Goal: Transaction & Acquisition: Purchase product/service

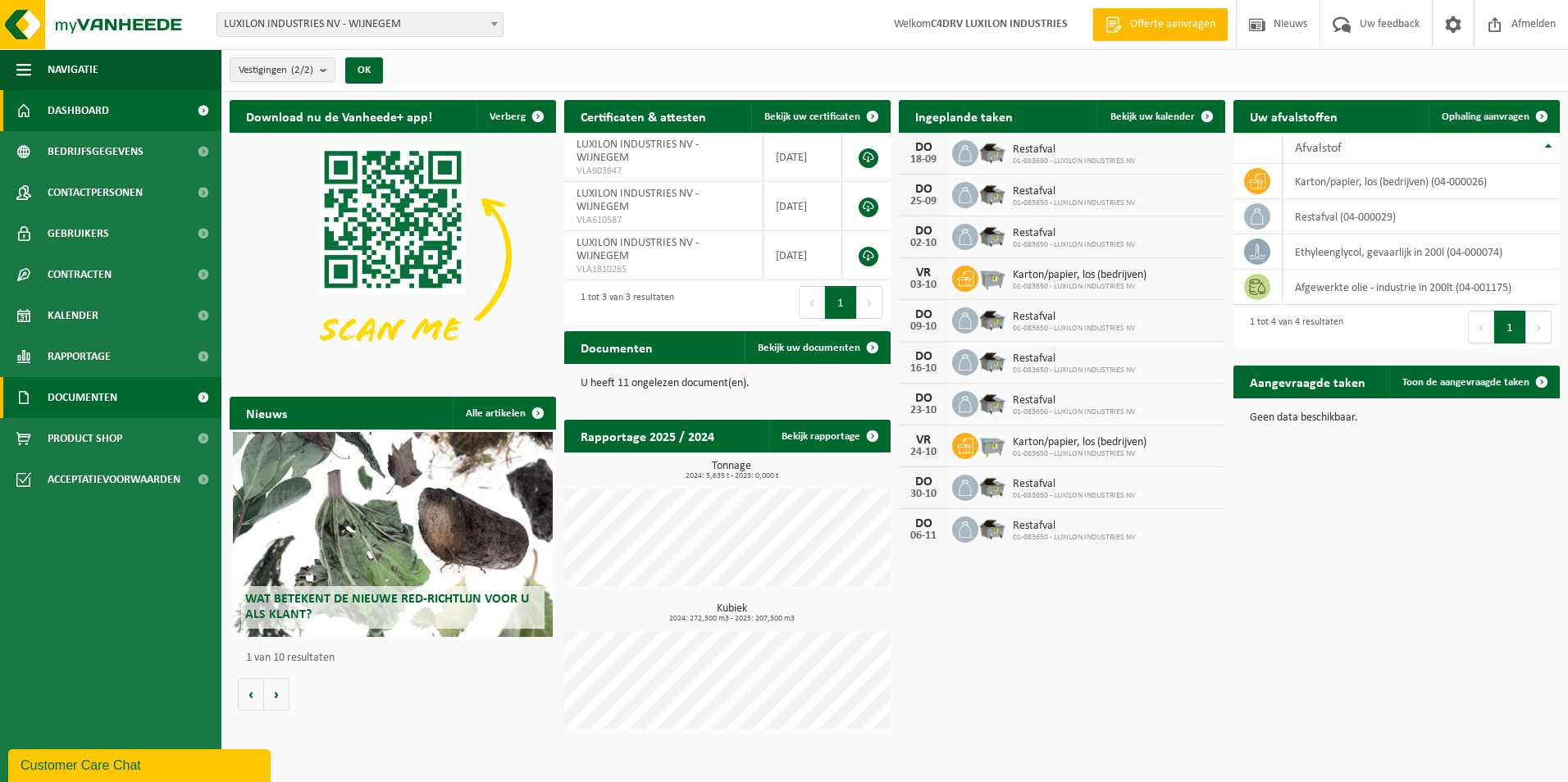
click at [79, 393] on span "Documenten" at bounding box center [82, 397] width 70 height 41
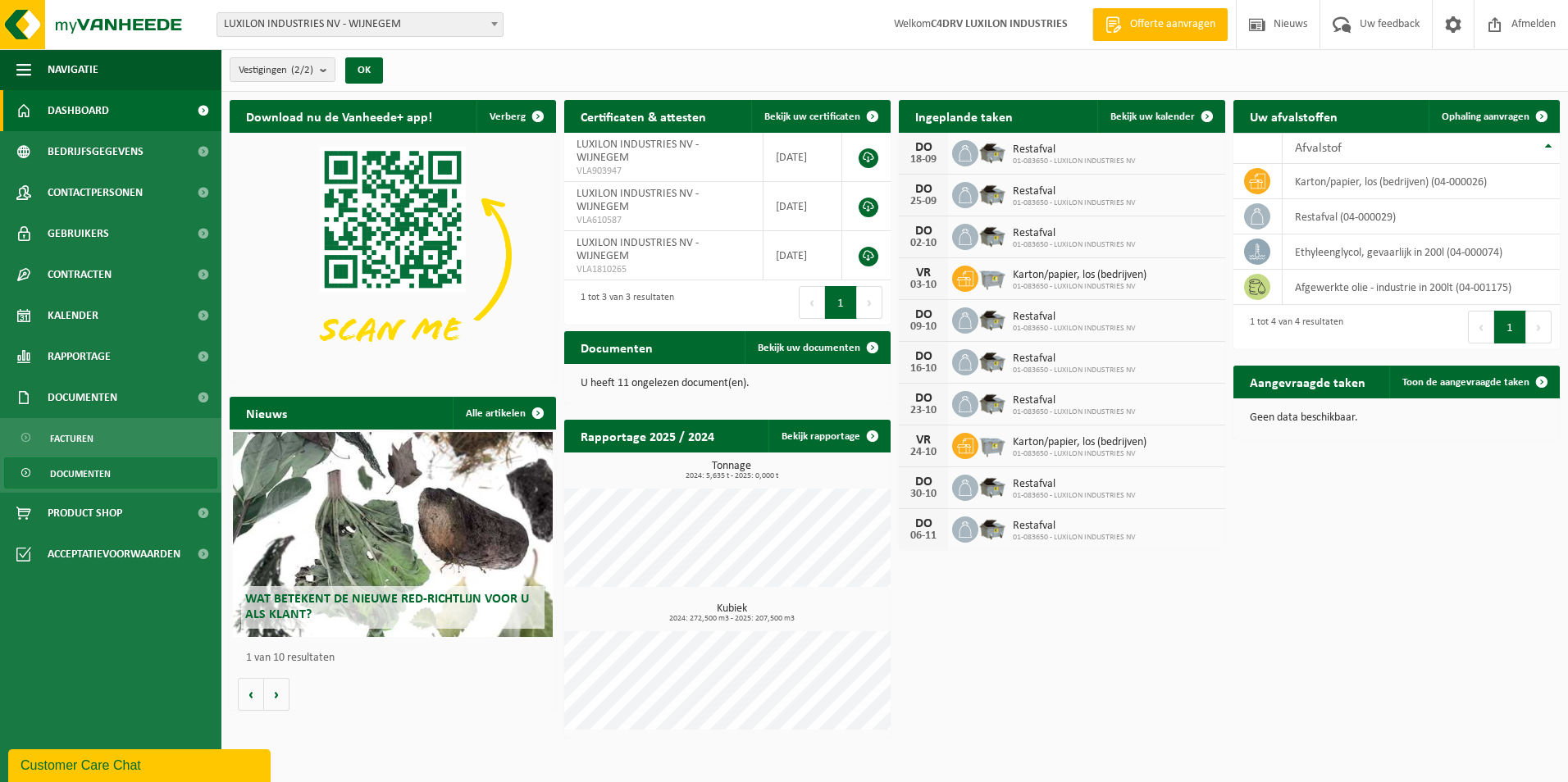
click at [80, 479] on span "Documenten" at bounding box center [80, 474] width 61 height 31
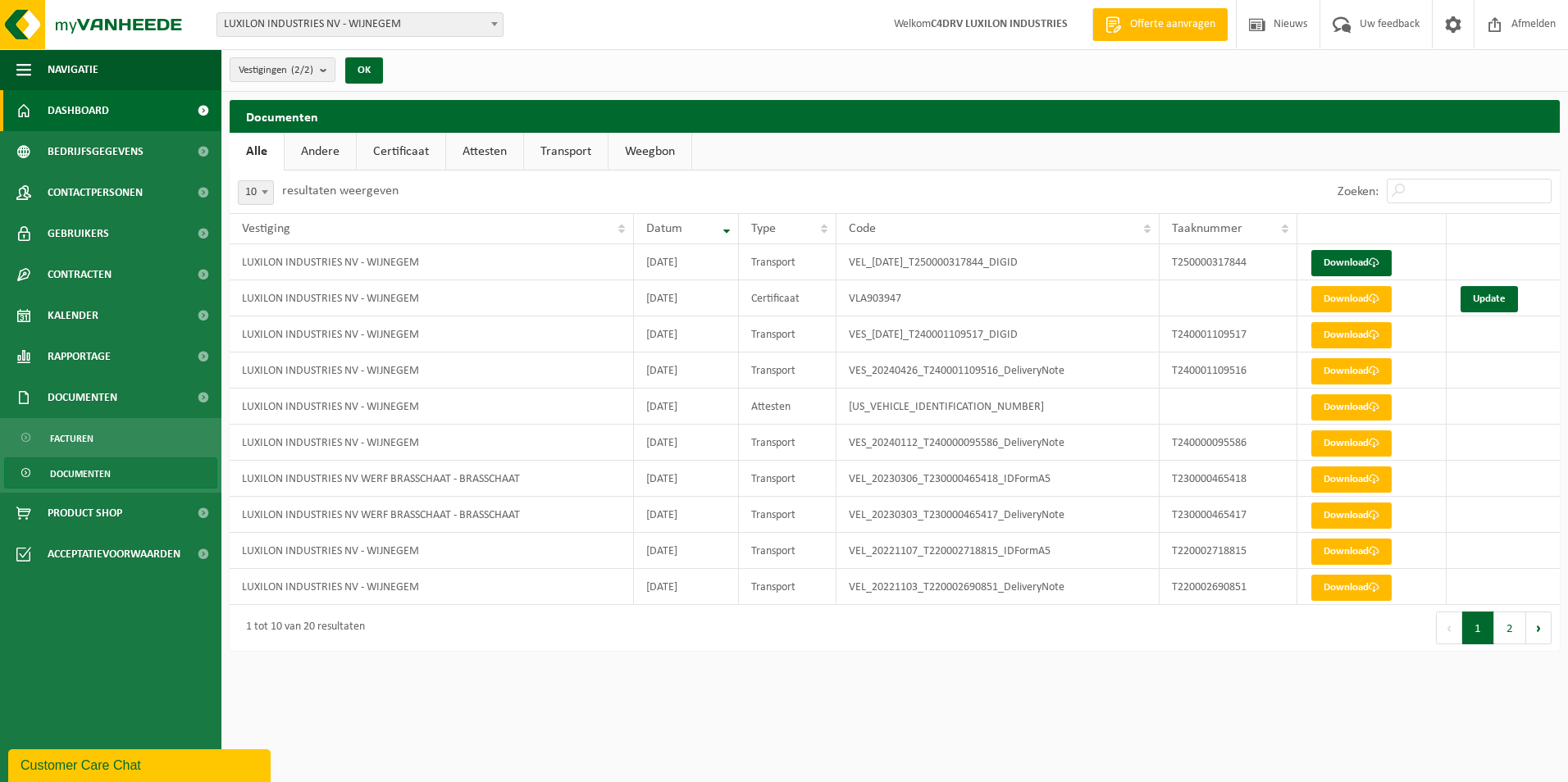
click at [89, 106] on span "Dashboard" at bounding box center [78, 110] width 61 height 41
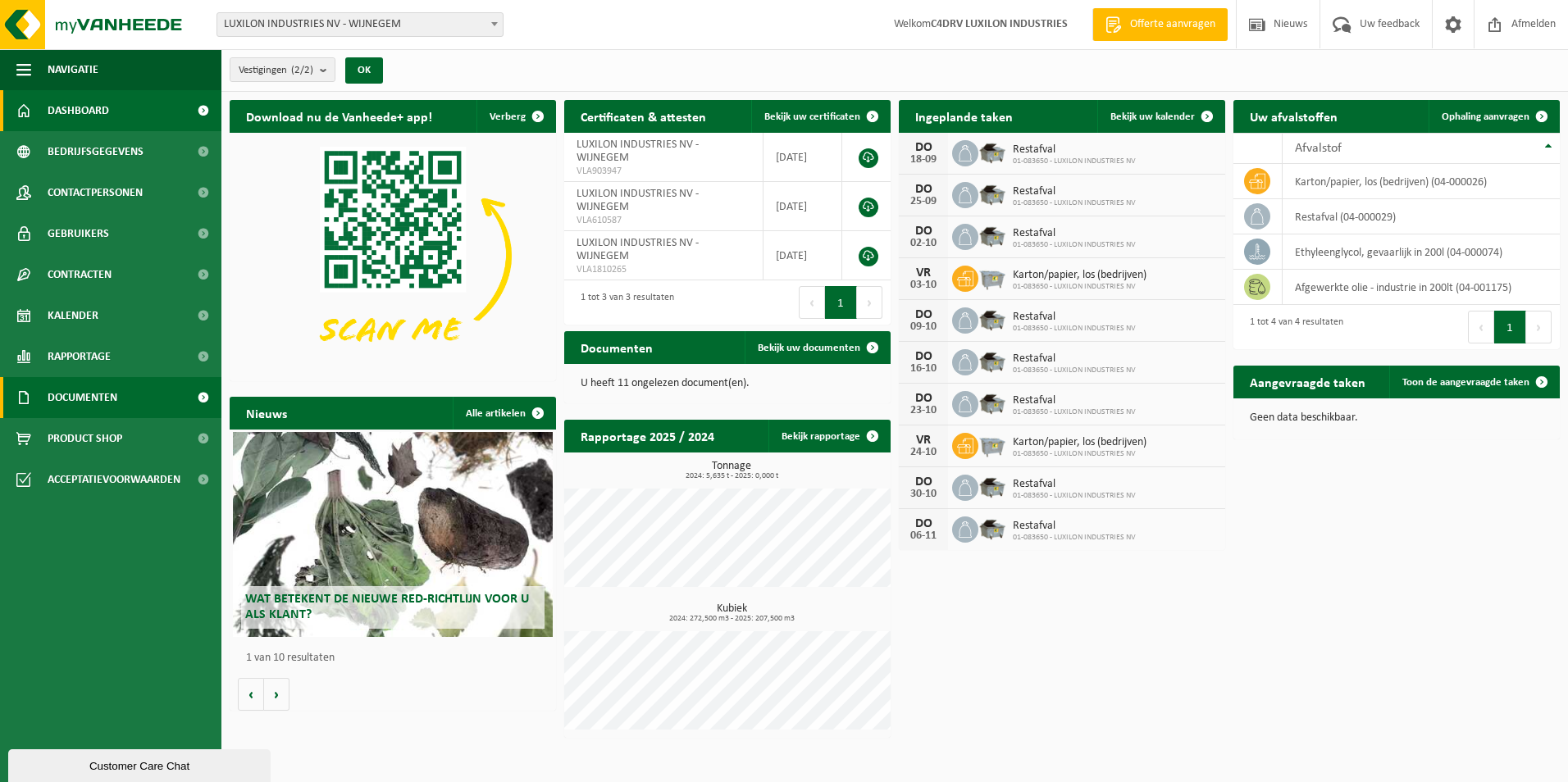
click at [84, 388] on span "Documenten" at bounding box center [82, 397] width 70 height 41
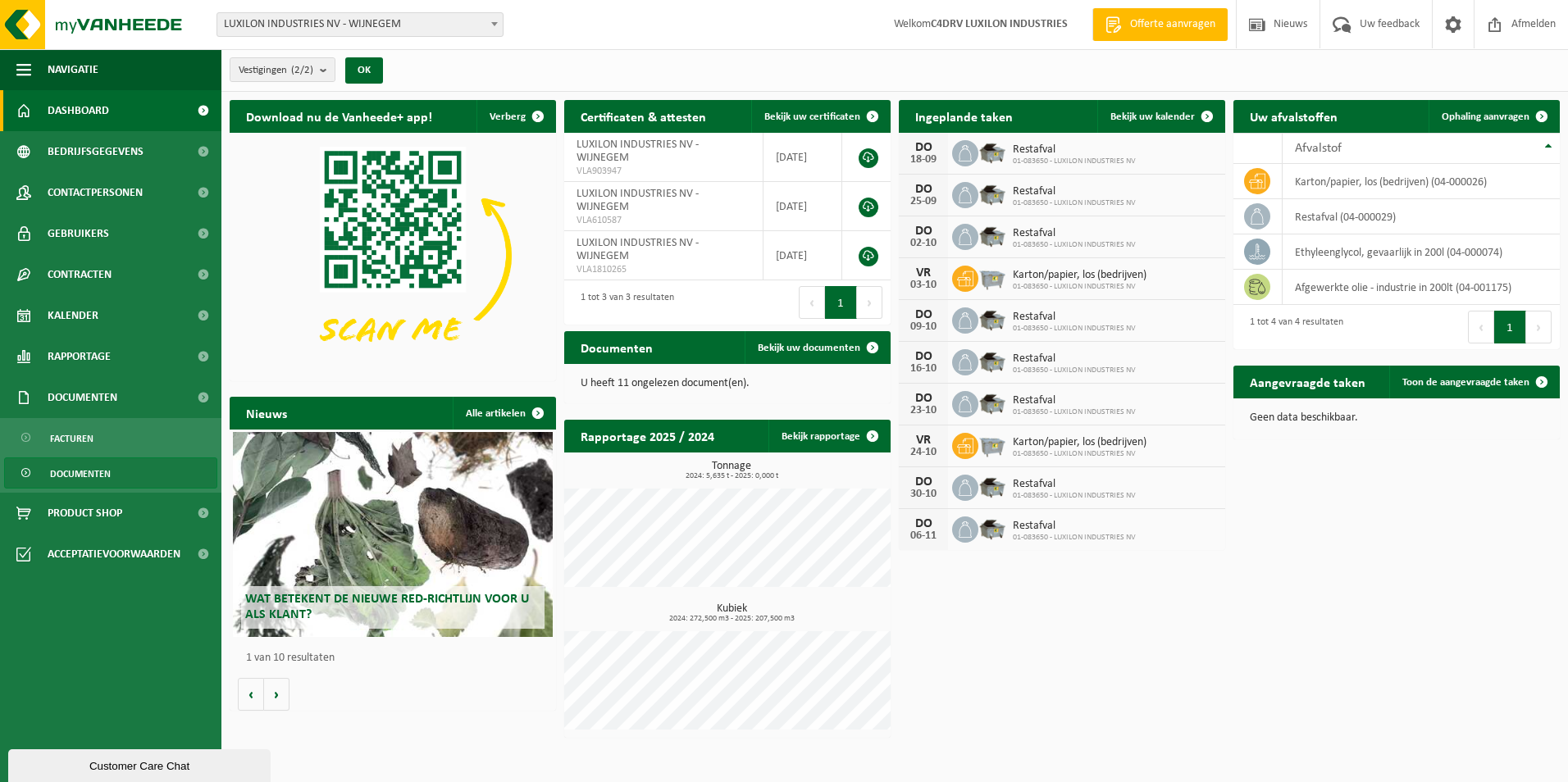
click at [88, 466] on span "Documenten" at bounding box center [80, 474] width 61 height 31
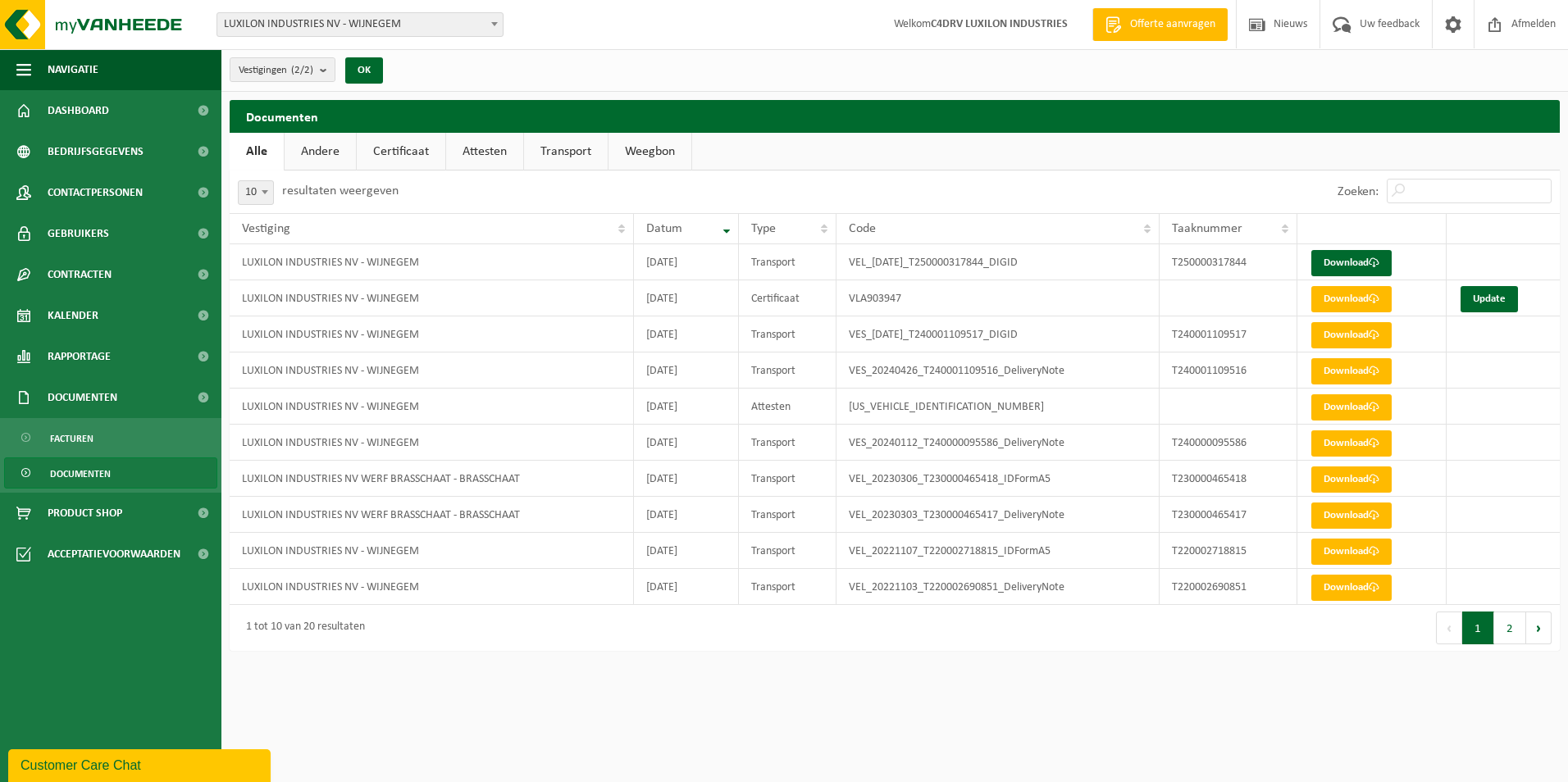
click at [649, 147] on link "Weegbon" at bounding box center [650, 152] width 83 height 38
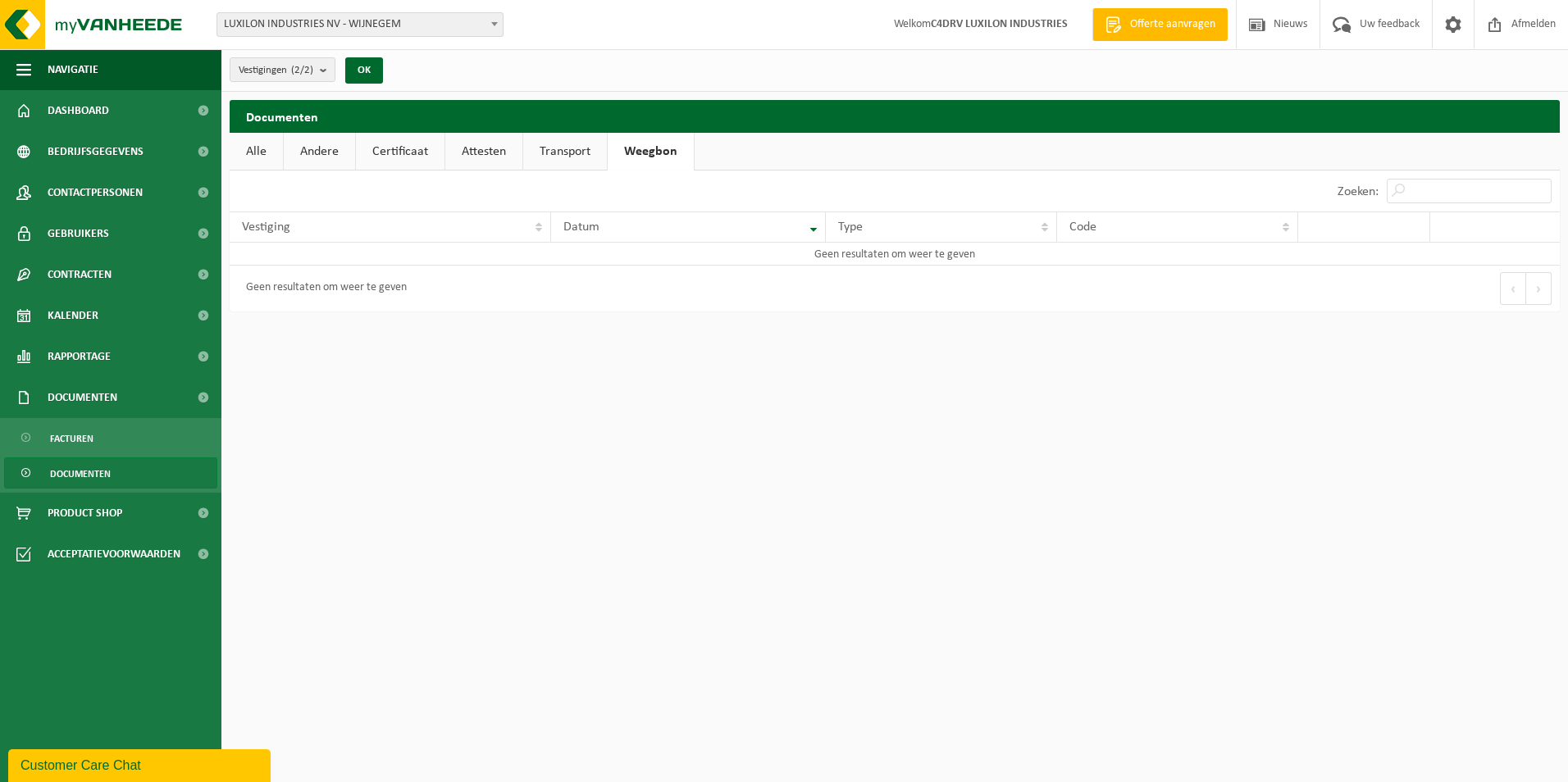
click at [564, 153] on link "Transport" at bounding box center [564, 152] width 84 height 38
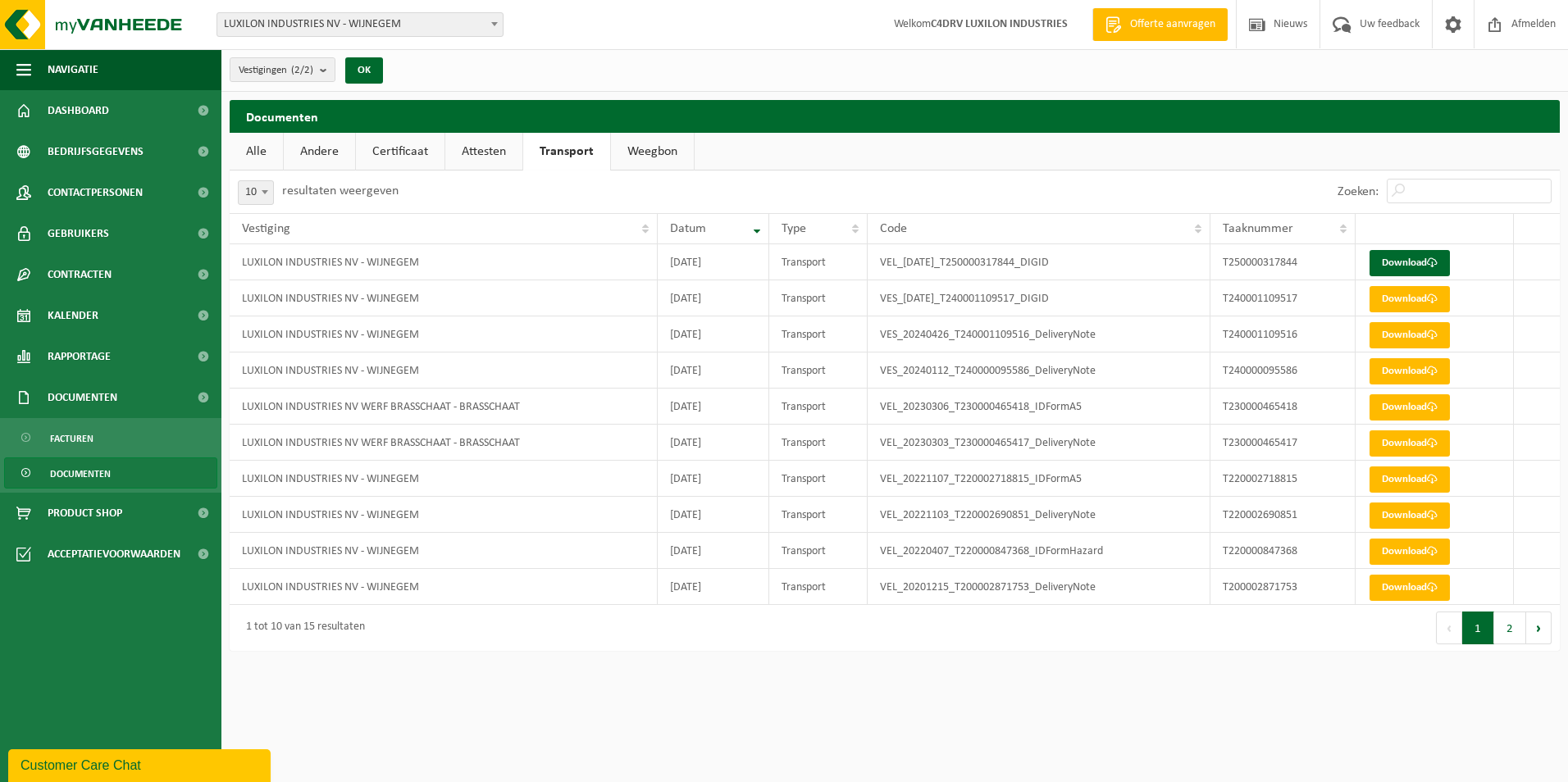
click at [473, 142] on link "Attesten" at bounding box center [483, 152] width 77 height 38
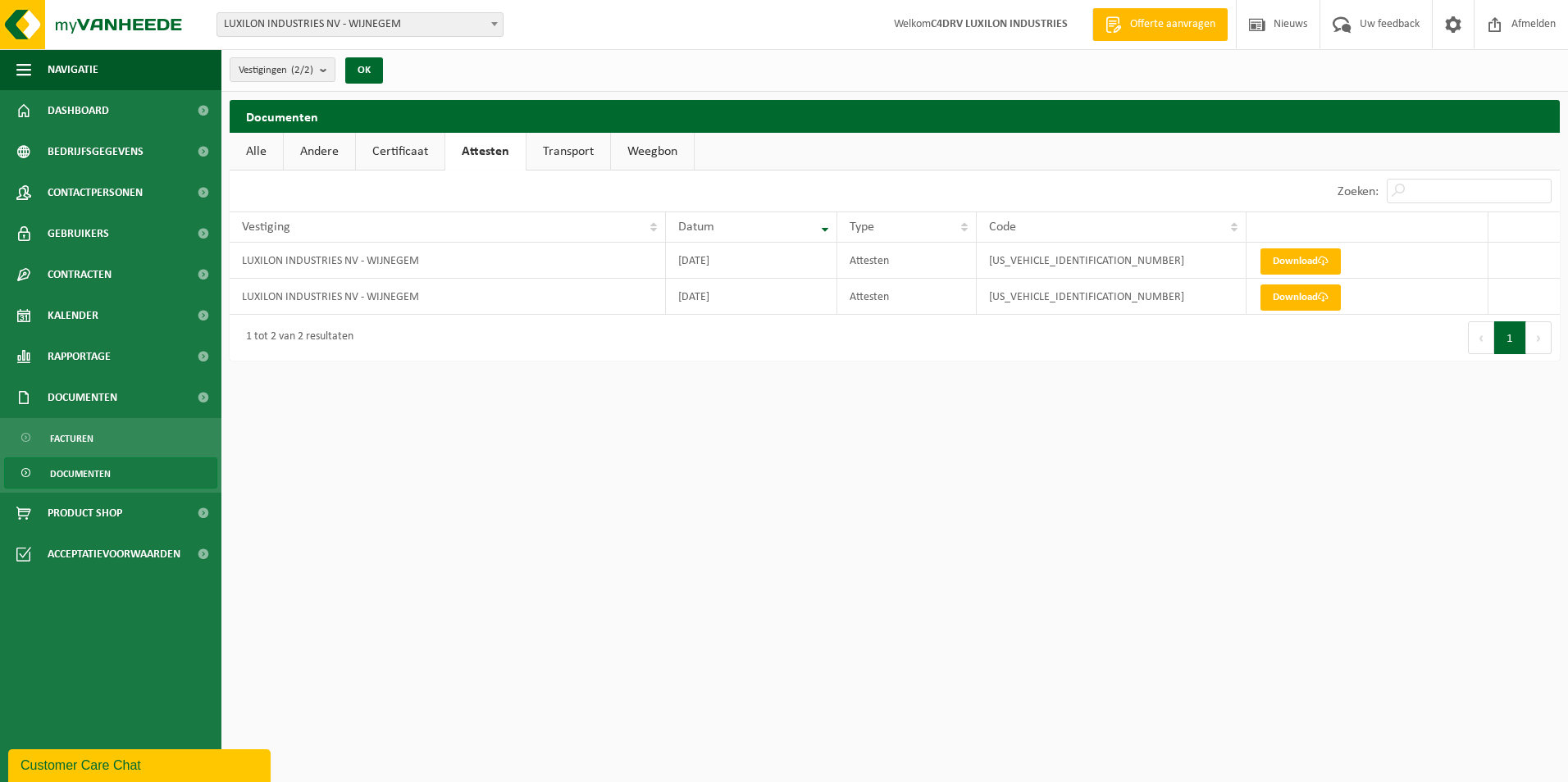
click at [392, 149] on link "Certificaat" at bounding box center [400, 152] width 88 height 38
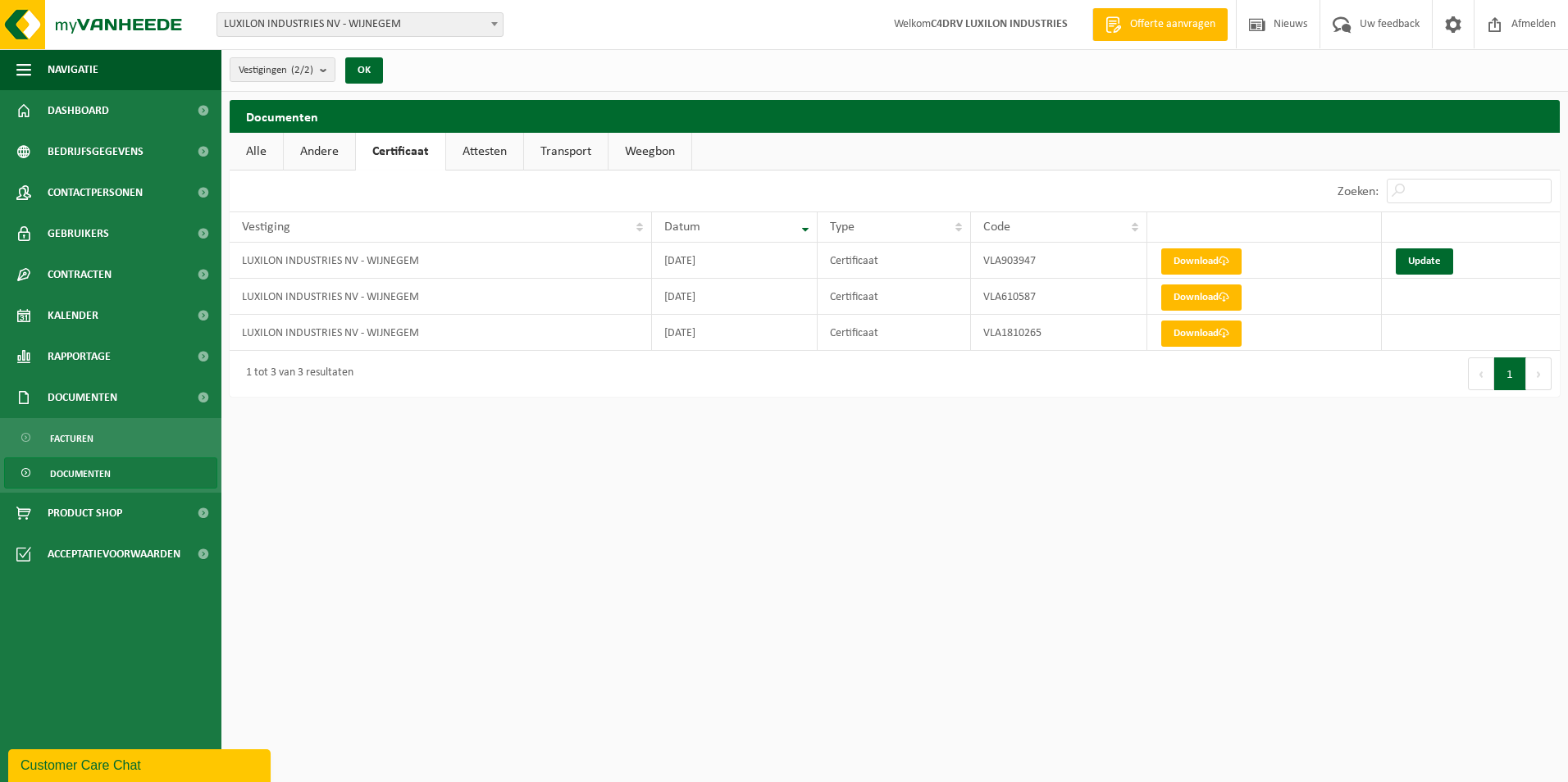
click at [338, 152] on link "Andere" at bounding box center [319, 152] width 72 height 38
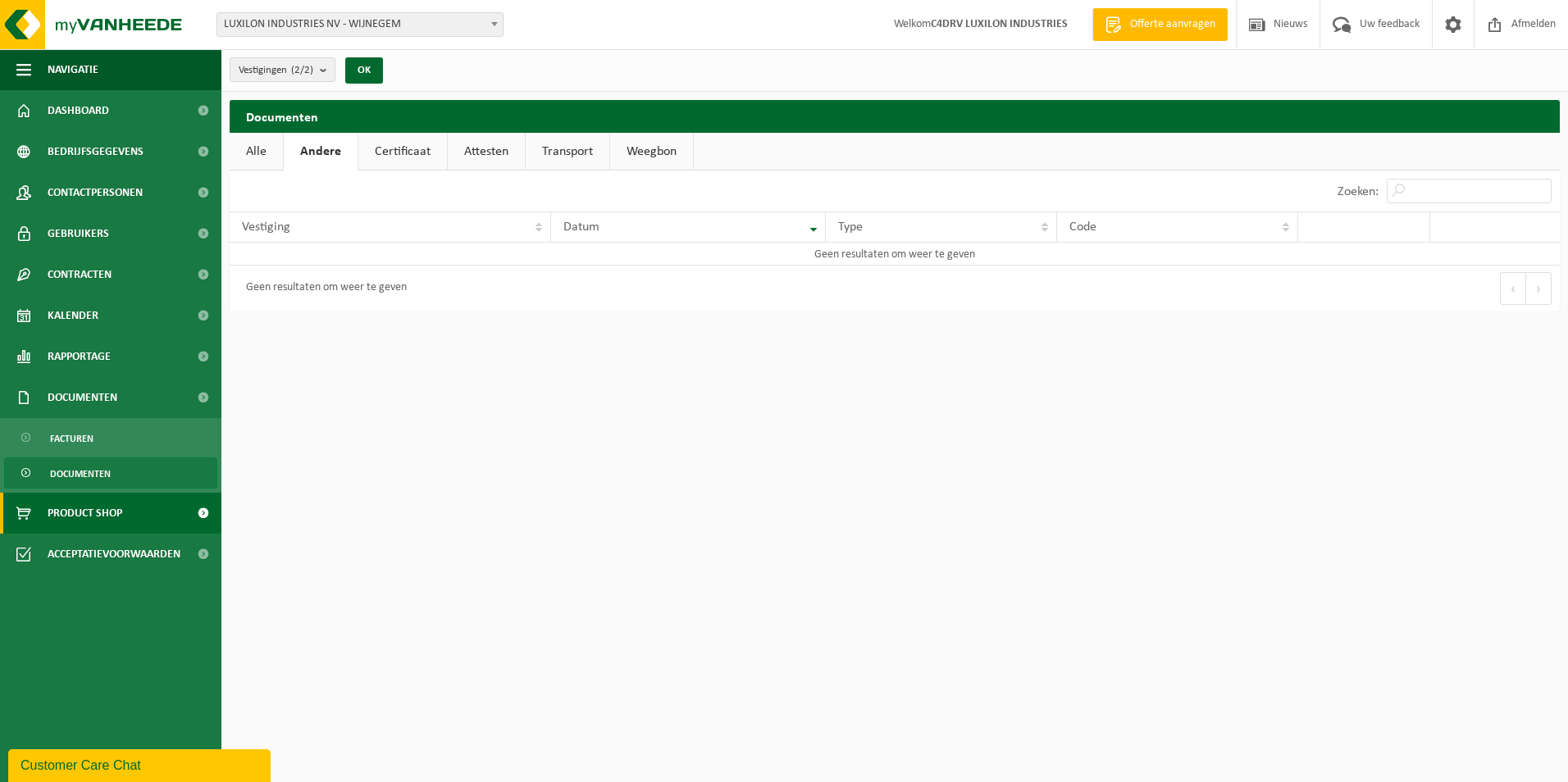
click at [89, 517] on span "Product Shop" at bounding box center [85, 512] width 74 height 41
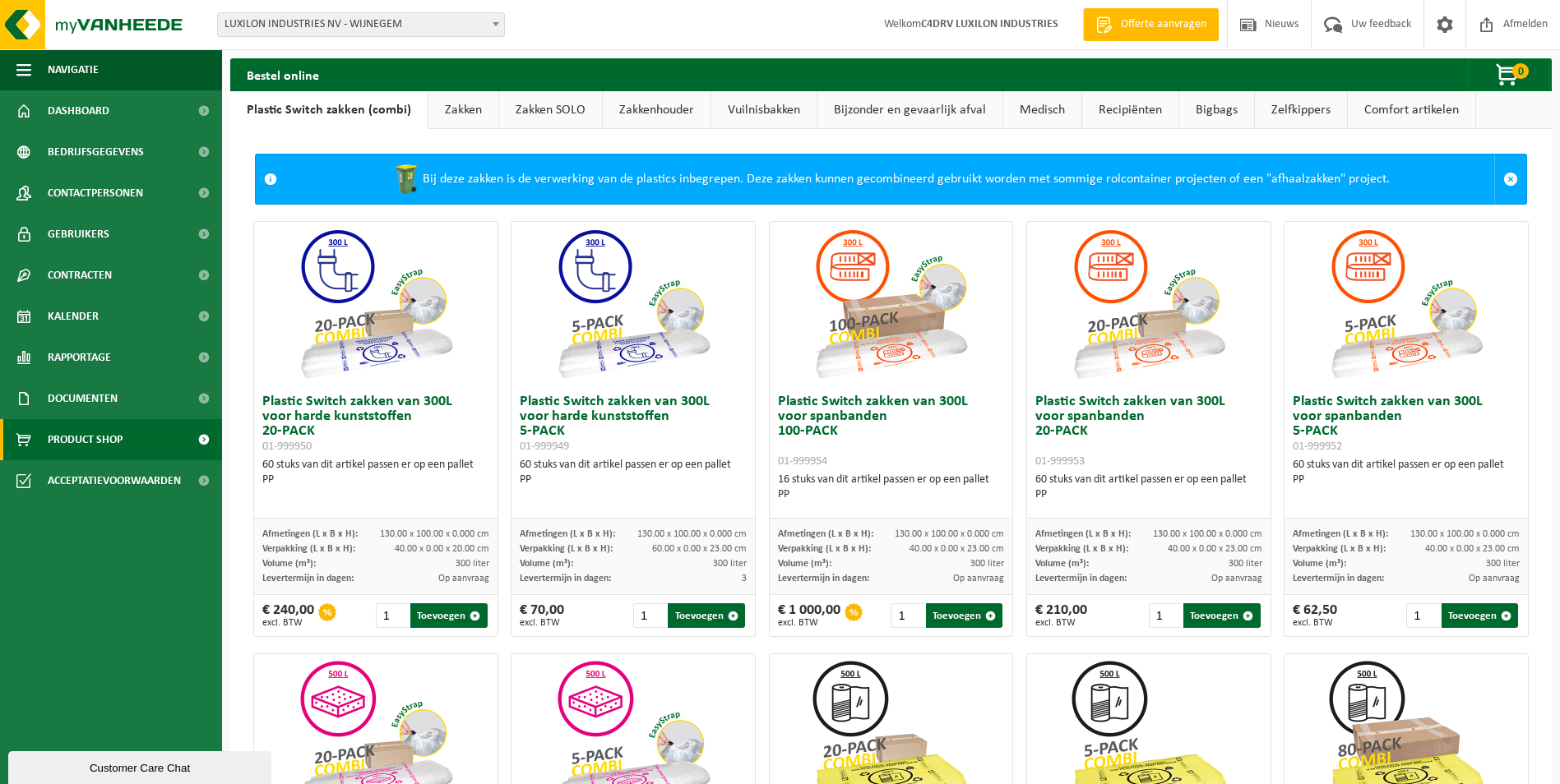
click at [468, 112] on link "Zakken" at bounding box center [463, 110] width 70 height 38
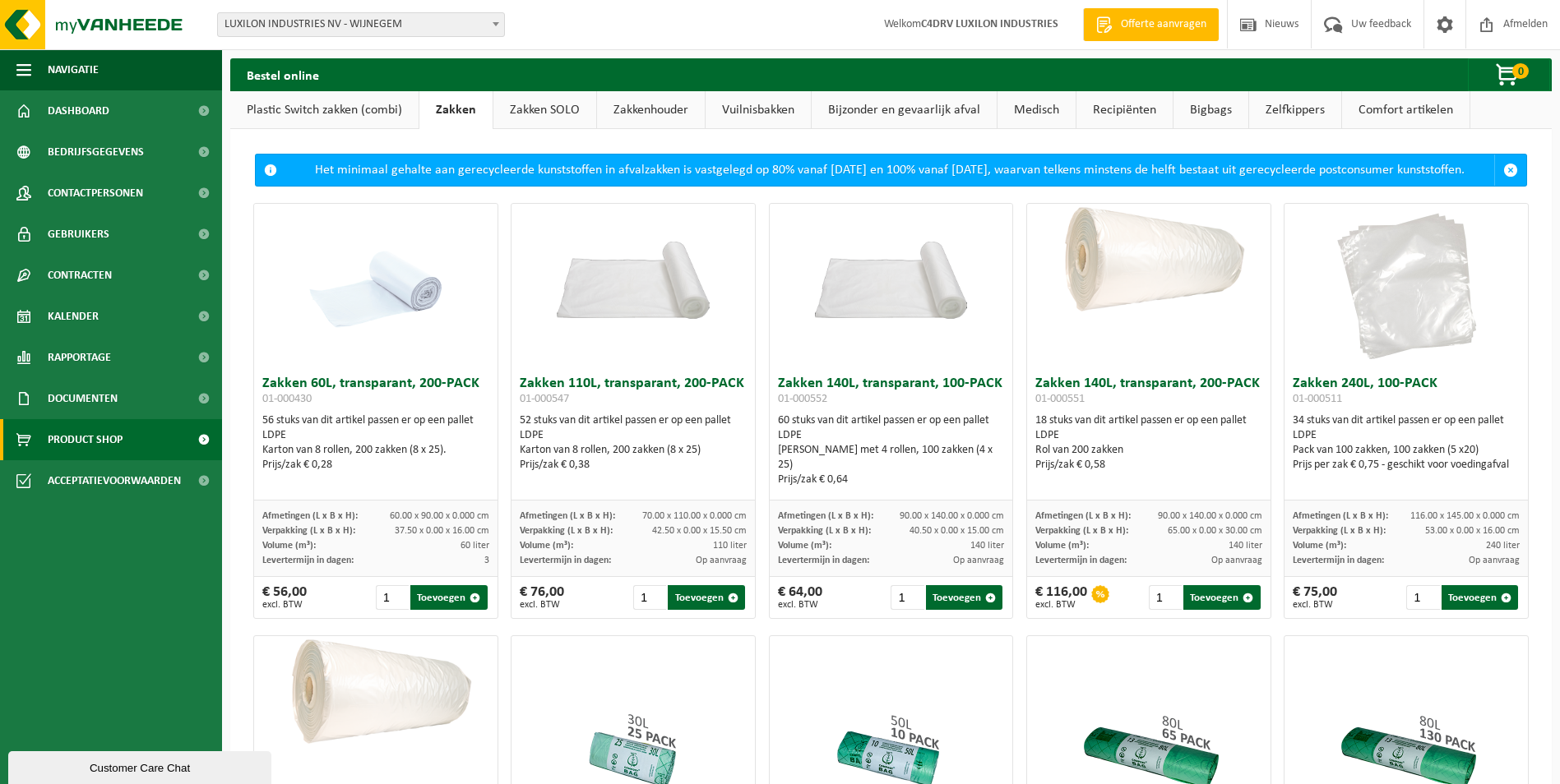
click at [653, 109] on link "Zakkenhouder" at bounding box center [651, 110] width 107 height 38
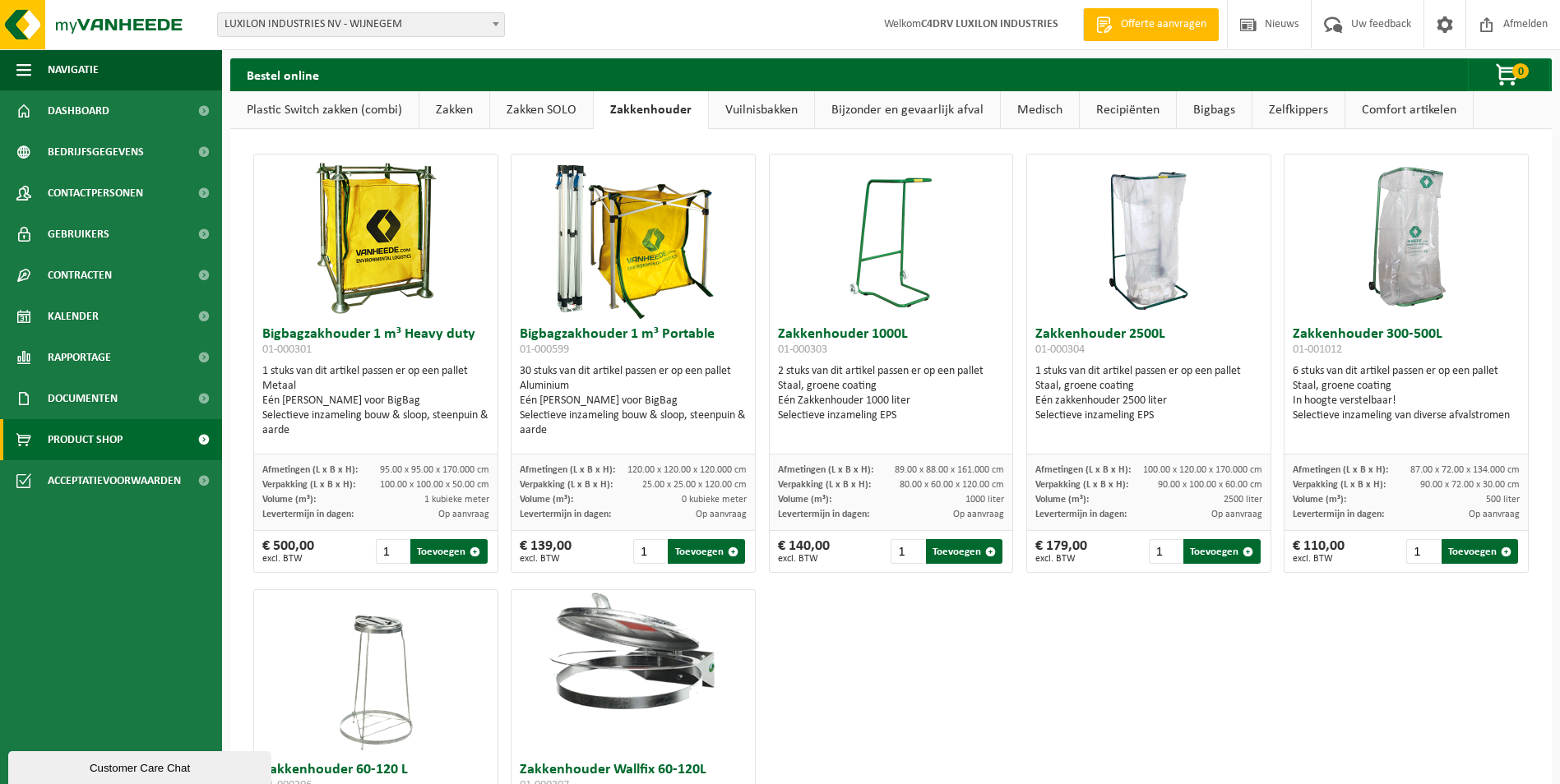
click at [764, 104] on link "Vuilnisbakken" at bounding box center [761, 110] width 105 height 38
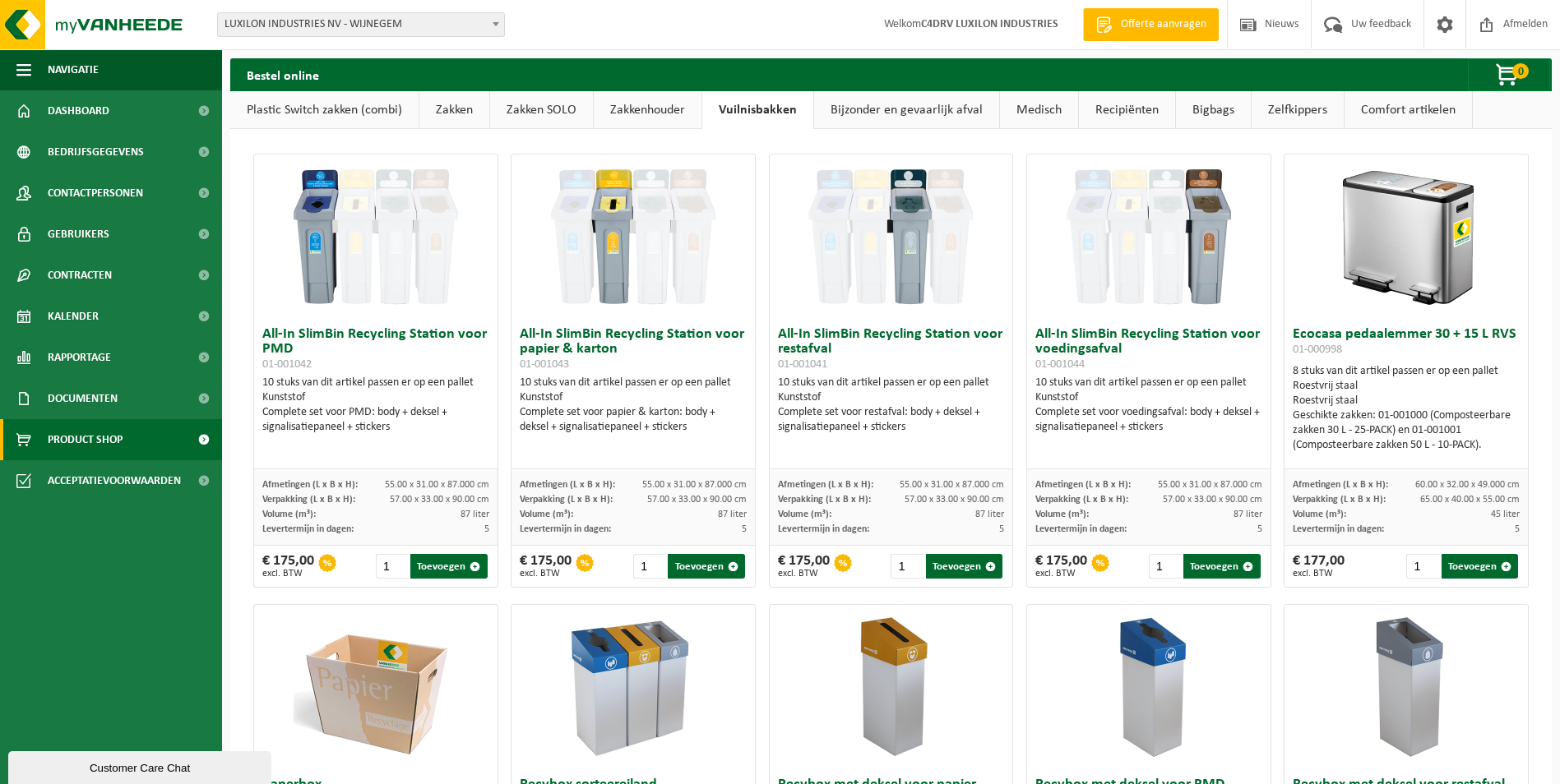
click at [359, 291] on img at bounding box center [376, 236] width 165 height 165
click at [328, 334] on h3 "All-In SlimBin Recycling Station voor PMD 01-001042" at bounding box center [376, 349] width 227 height 44
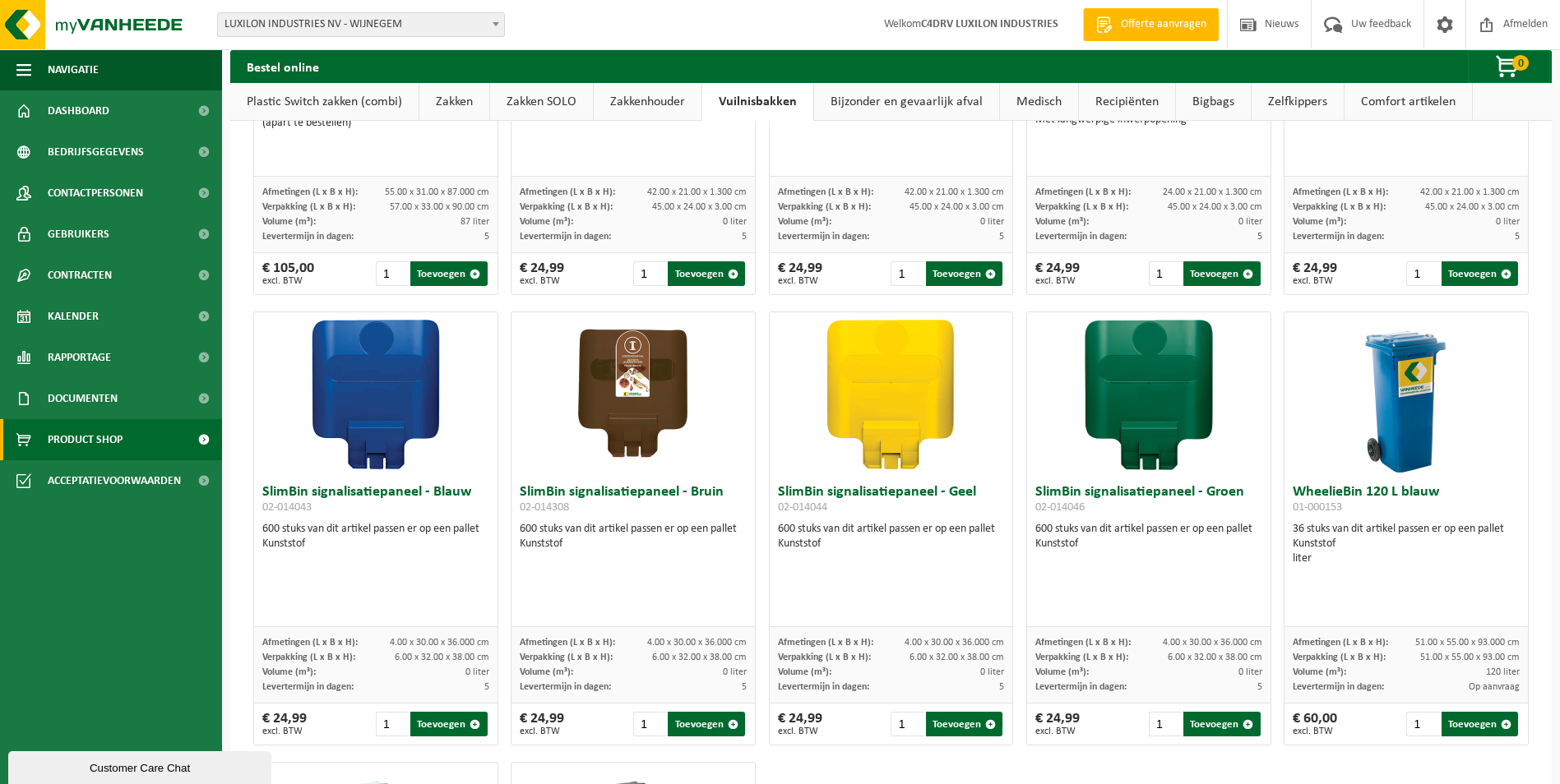
scroll to position [1727, 0]
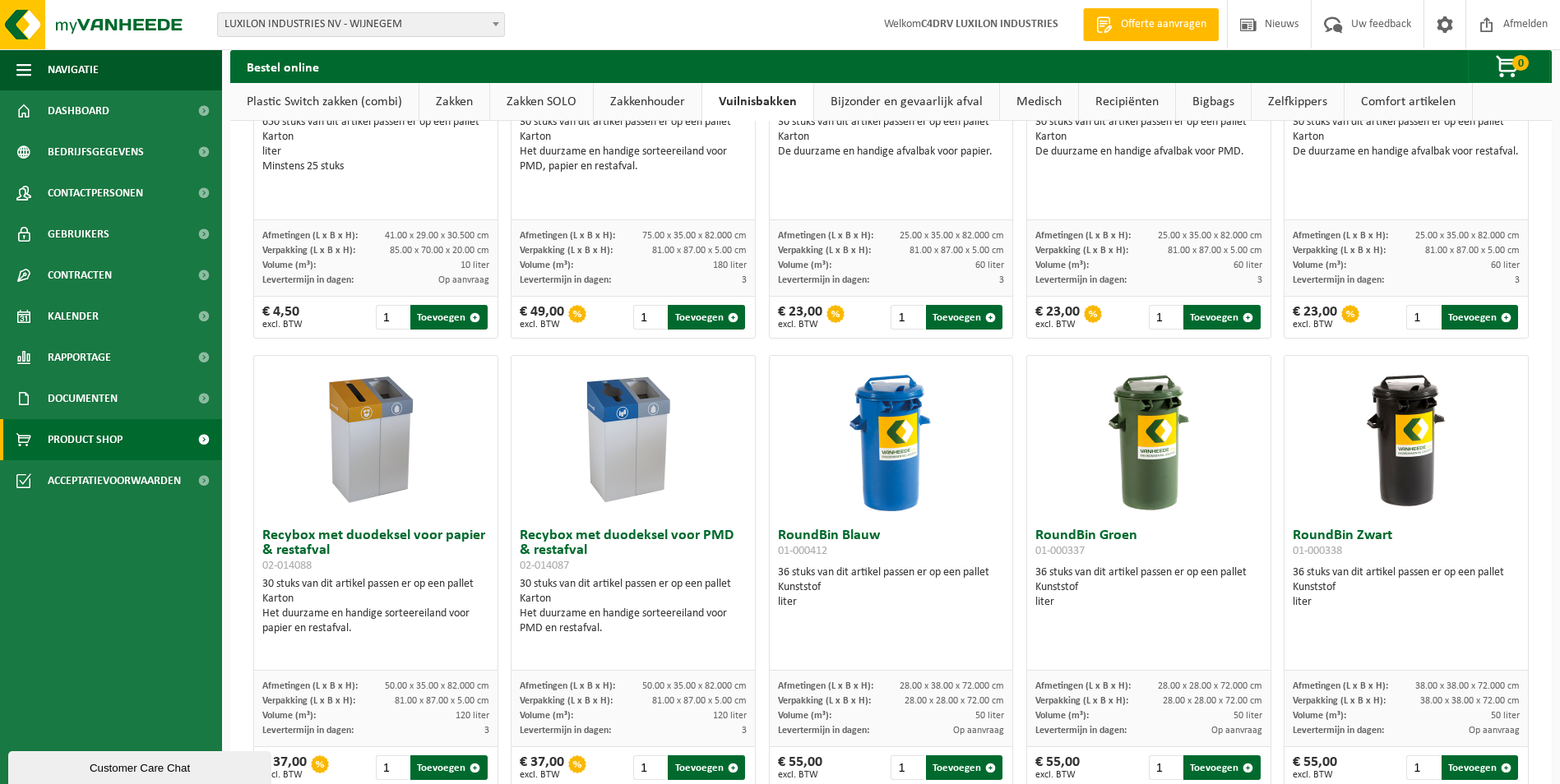
click at [935, 106] on link "Bijzonder en gevaarlijk afval" at bounding box center [907, 102] width 185 height 38
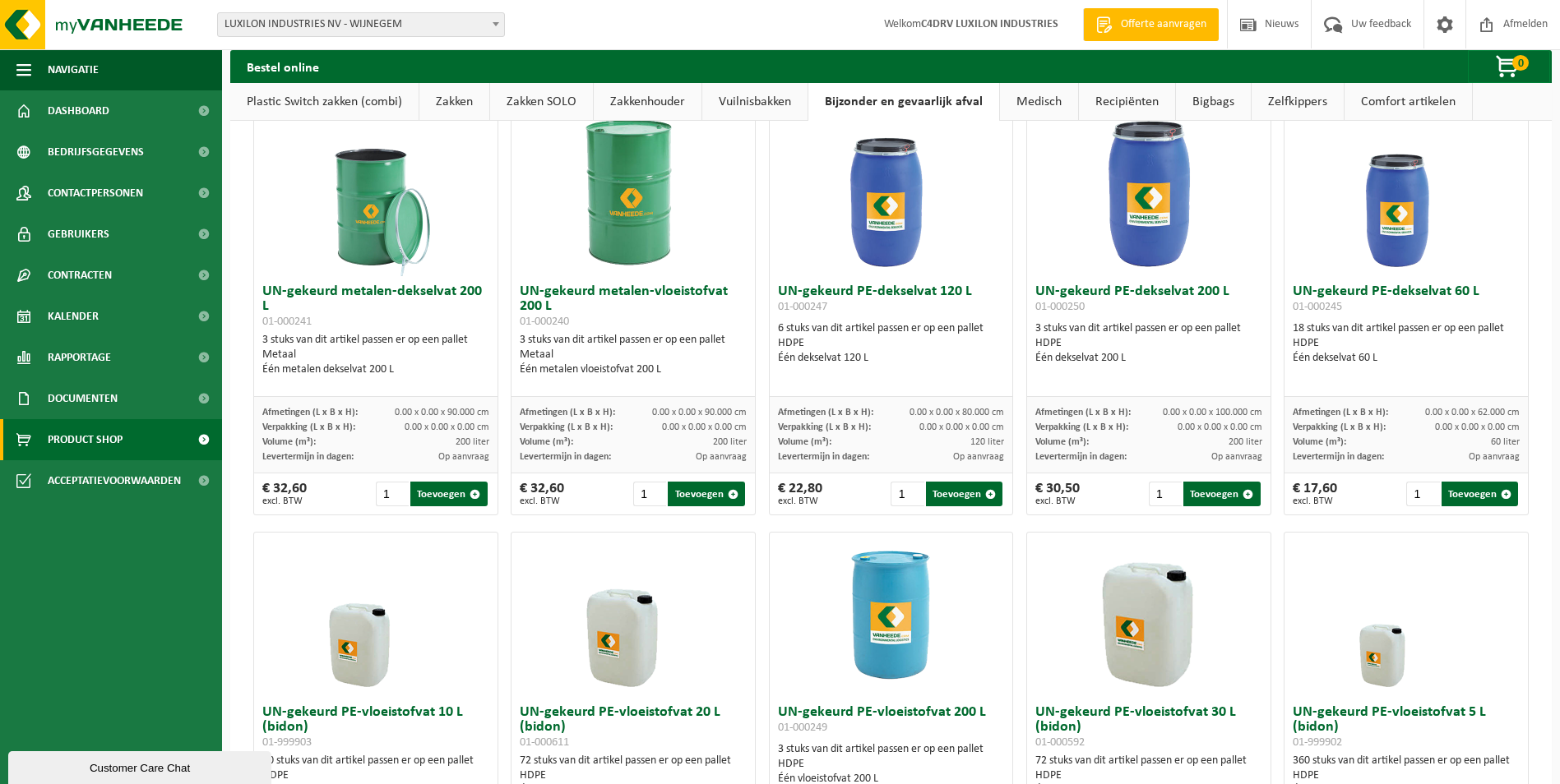
scroll to position [0, 0]
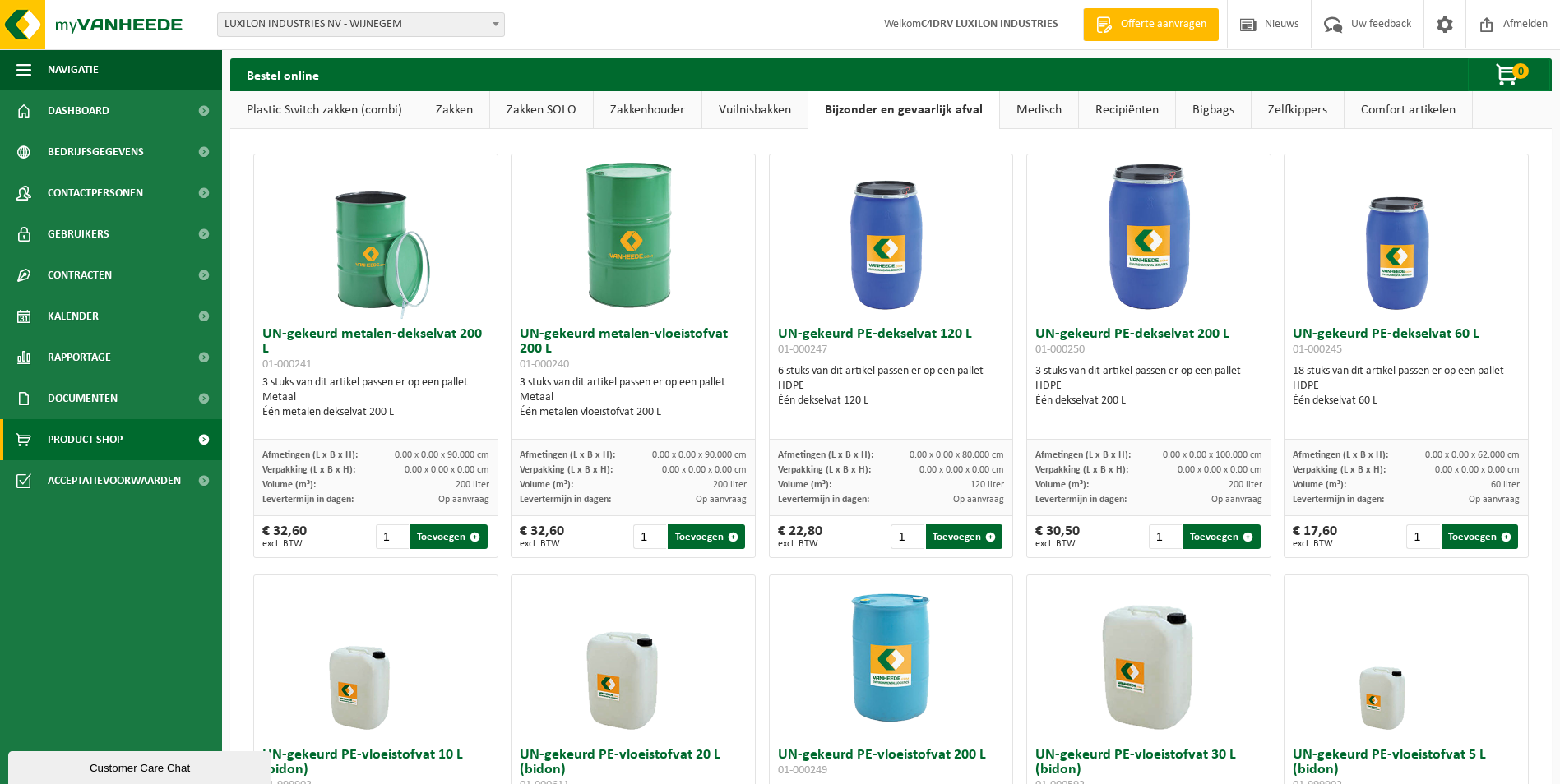
click at [1381, 113] on link "Comfort artikelen" at bounding box center [1408, 110] width 127 height 38
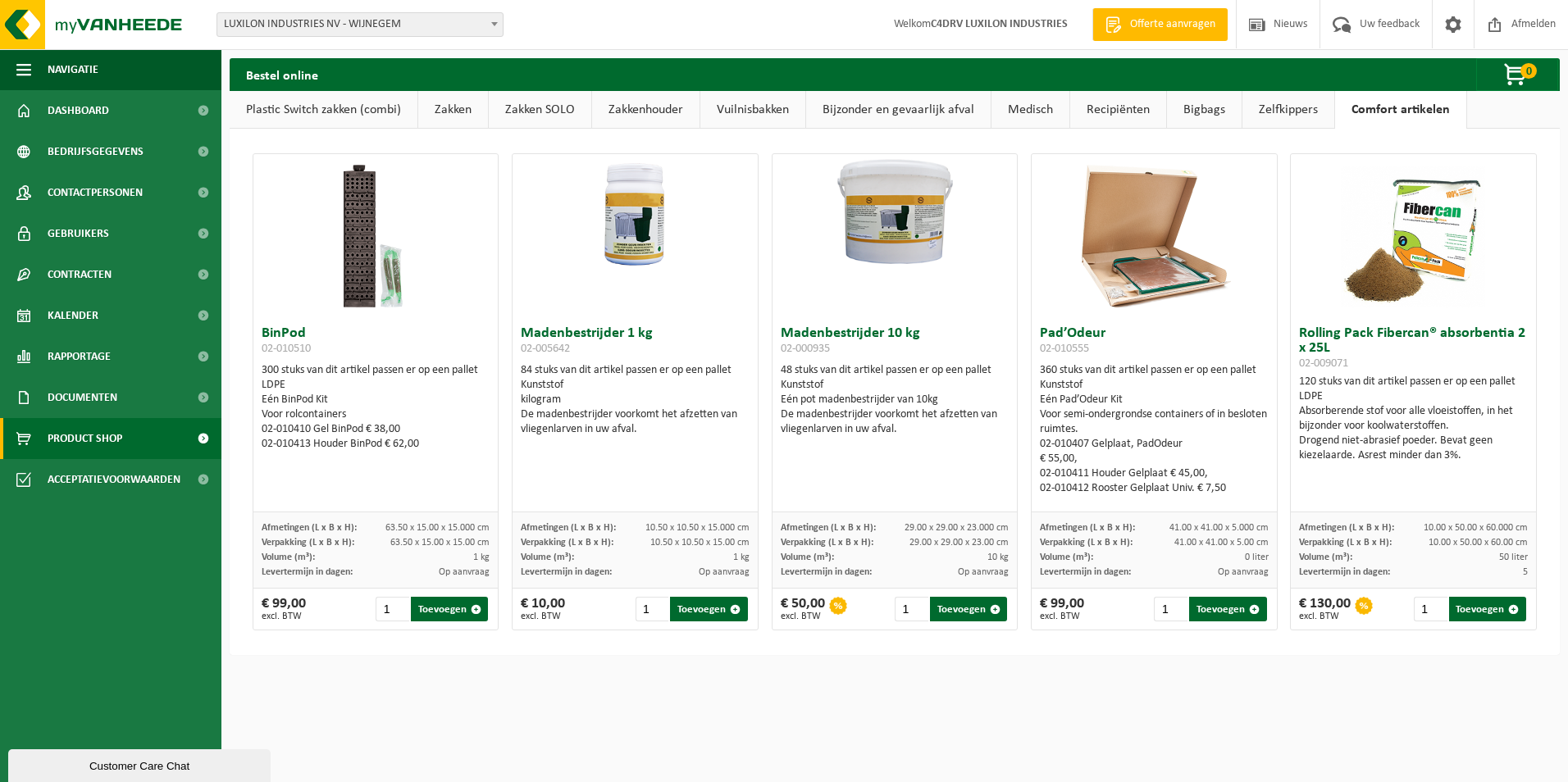
click at [516, 117] on link "Zakken SOLO" at bounding box center [540, 110] width 103 height 38
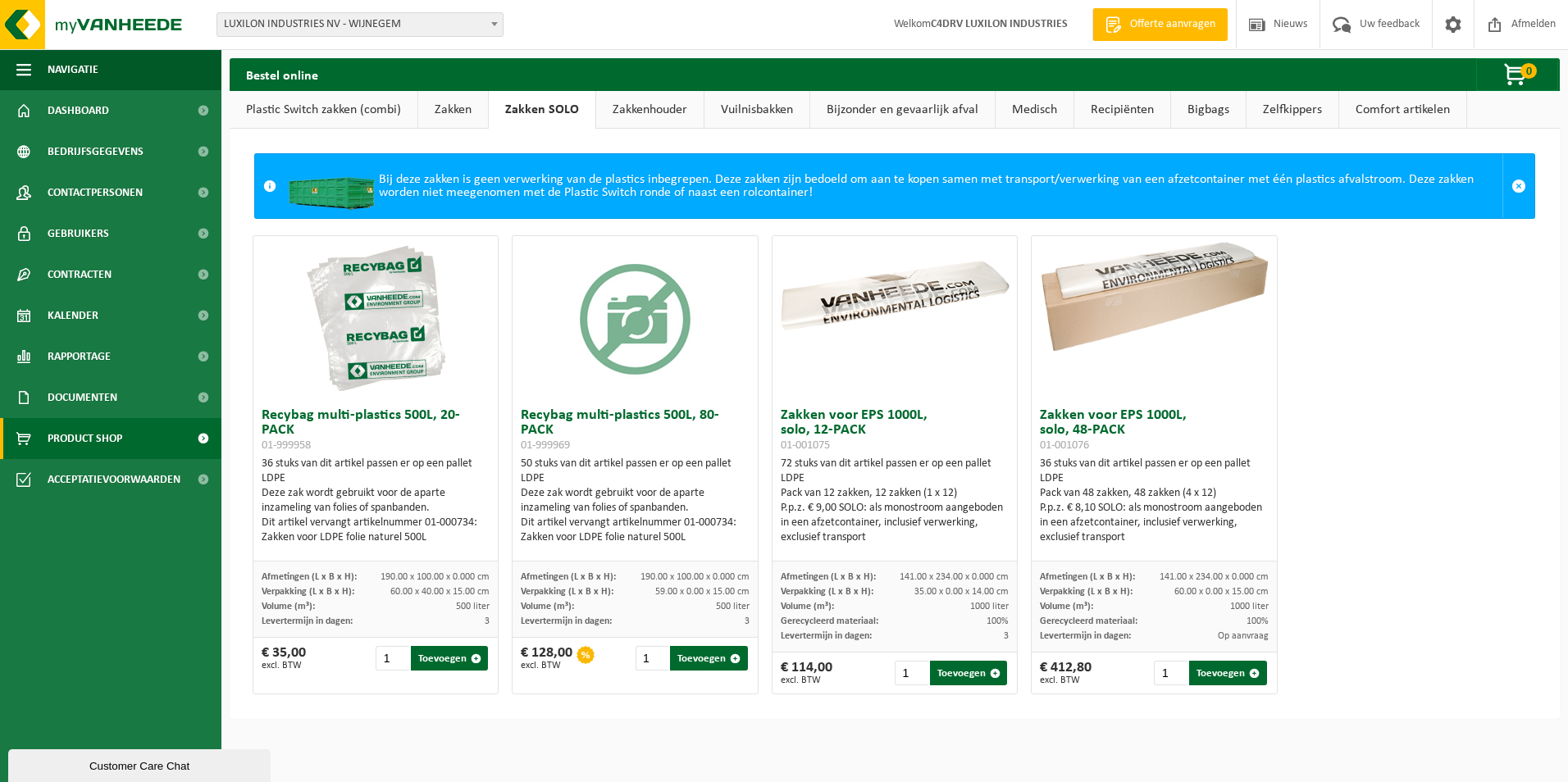
click at [467, 111] on link "Zakken" at bounding box center [453, 110] width 70 height 38
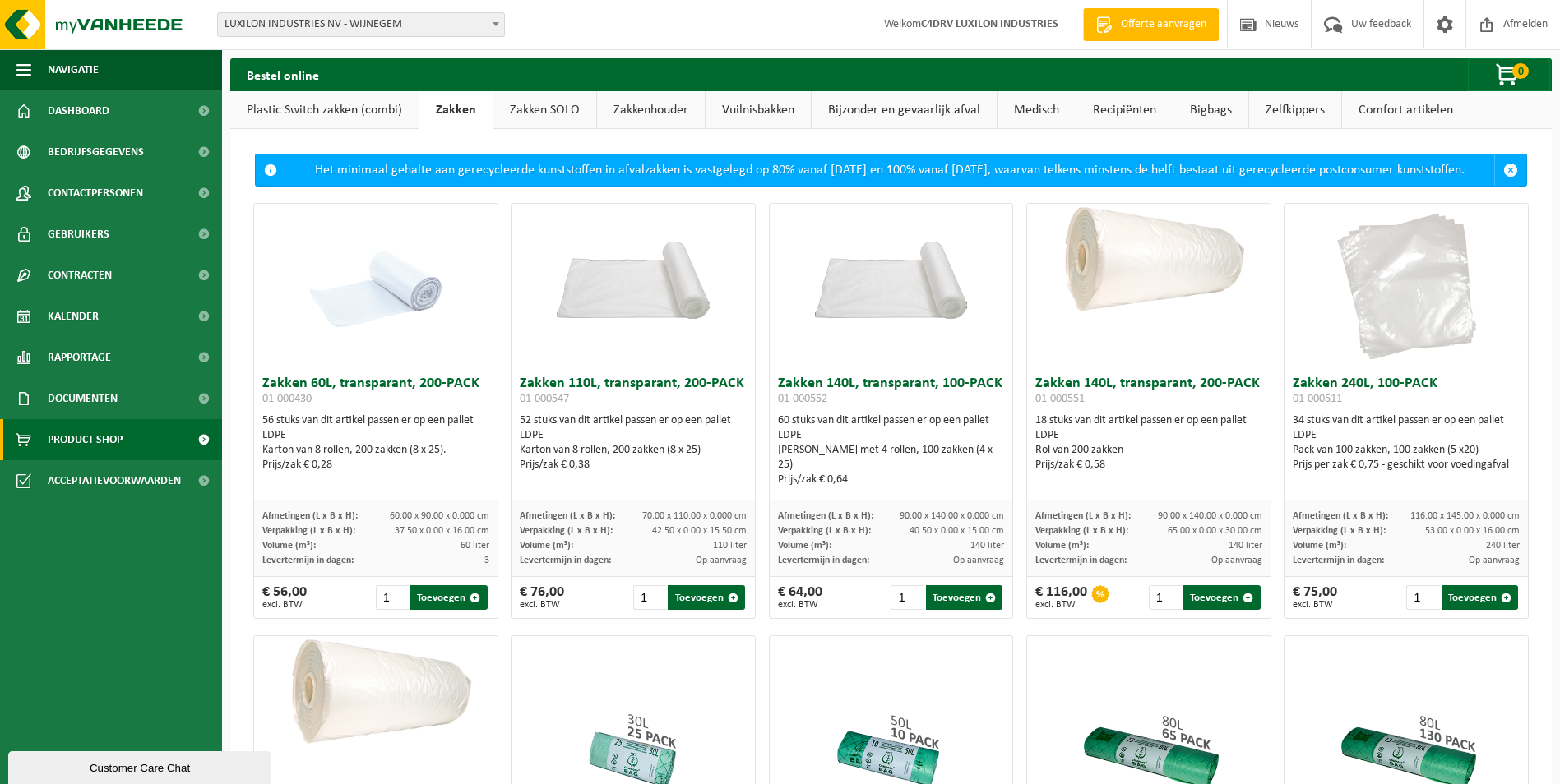
click at [316, 120] on link "Plastic Switch zakken (combi)" at bounding box center [324, 110] width 188 height 38
